Goal: Information Seeking & Learning: Learn about a topic

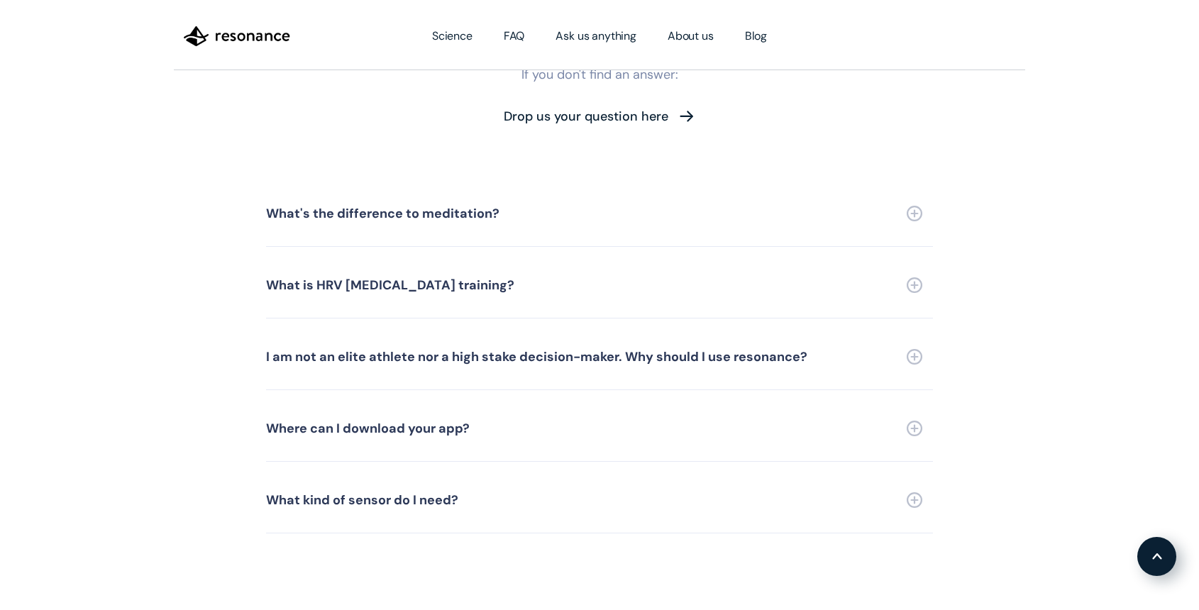
scroll to position [3194, 0]
click at [594, 192] on link "What's the difference to meditation?" at bounding box center [599, 215] width 667 height 66
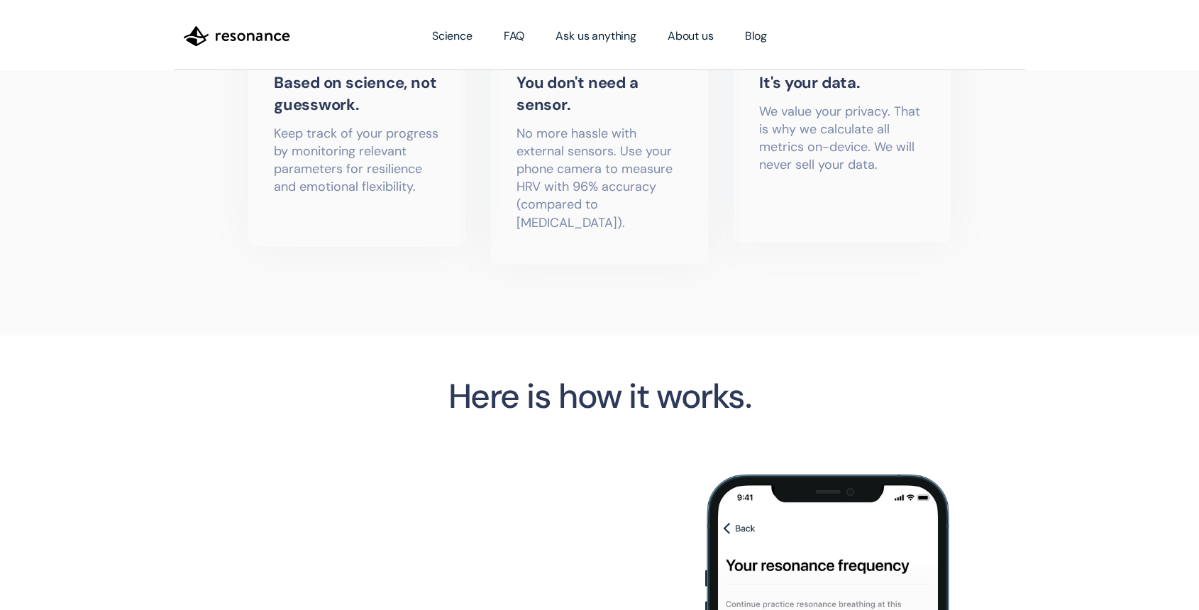
scroll to position [587, 0]
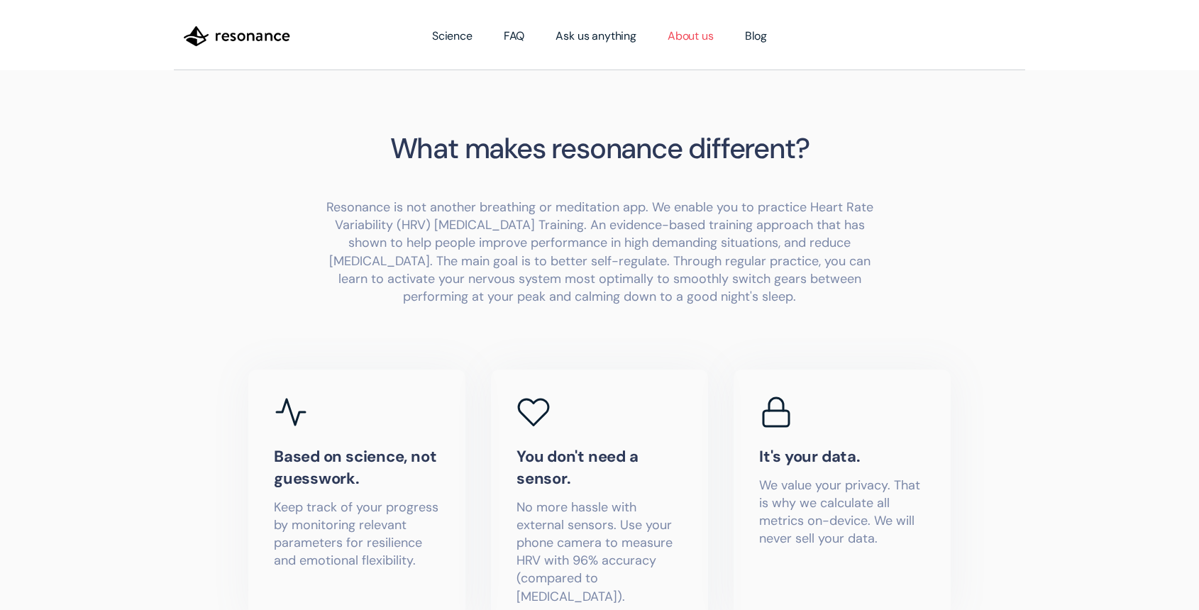
click at [692, 30] on link "About us" at bounding box center [690, 36] width 77 height 40
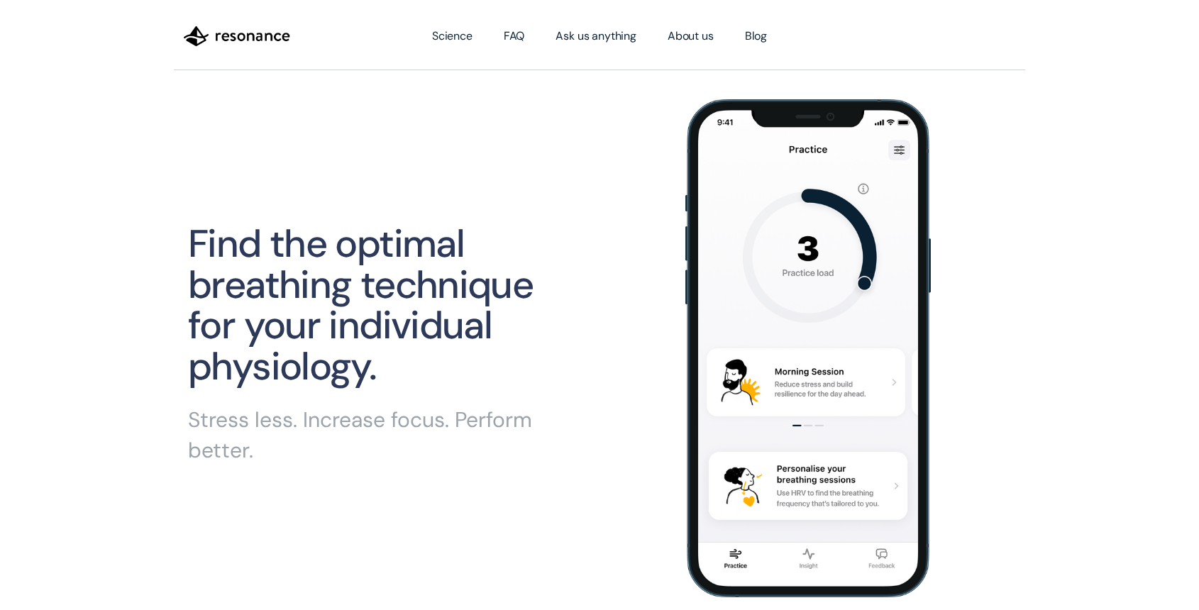
scroll to position [10, 0]
